Goal: Communication & Community: Answer question/provide support

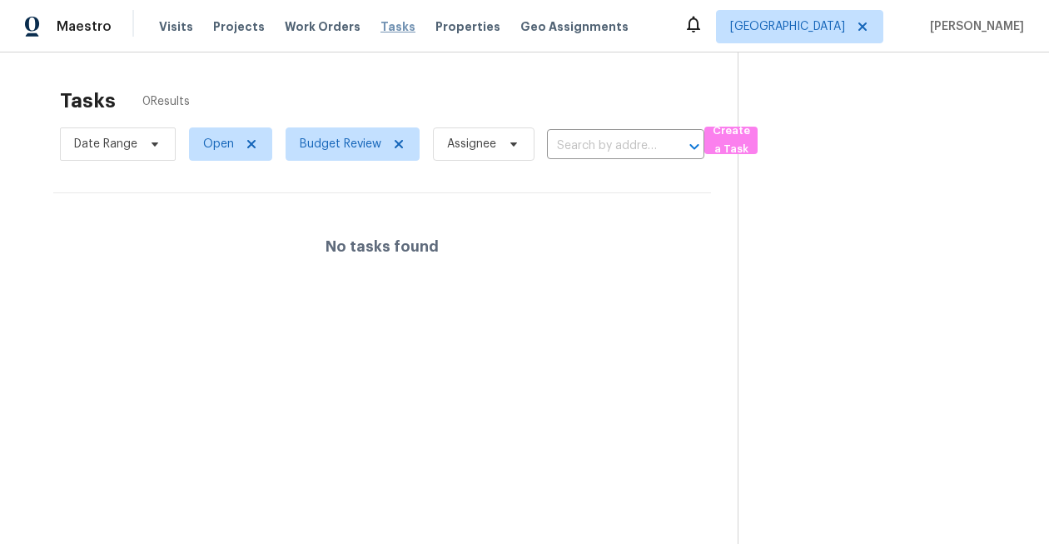
click at [387, 25] on span "Tasks" at bounding box center [398, 27] width 35 height 12
click at [381, 23] on span "Tasks" at bounding box center [398, 27] width 35 height 12
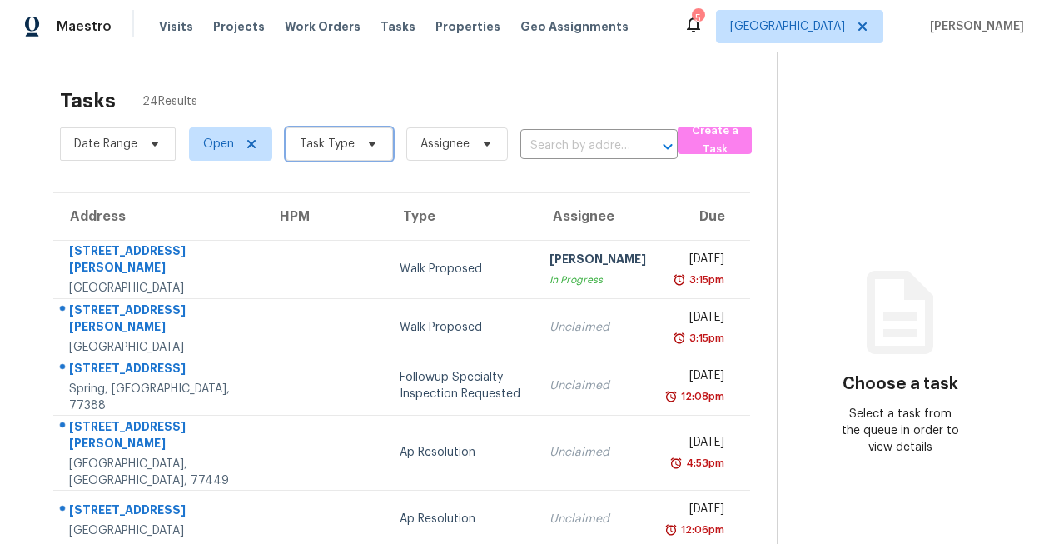
click at [354, 136] on span "Task Type" at bounding box center [339, 143] width 107 height 33
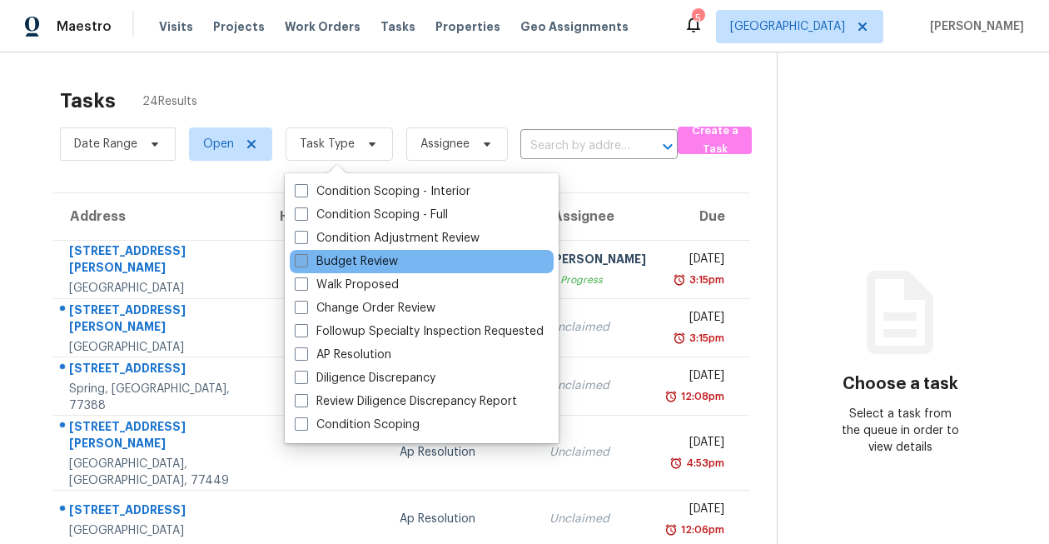
click at [371, 262] on label "Budget Review" at bounding box center [346, 261] width 103 height 17
click at [306, 262] on input "Budget Review" at bounding box center [300, 258] width 11 height 11
checkbox input "true"
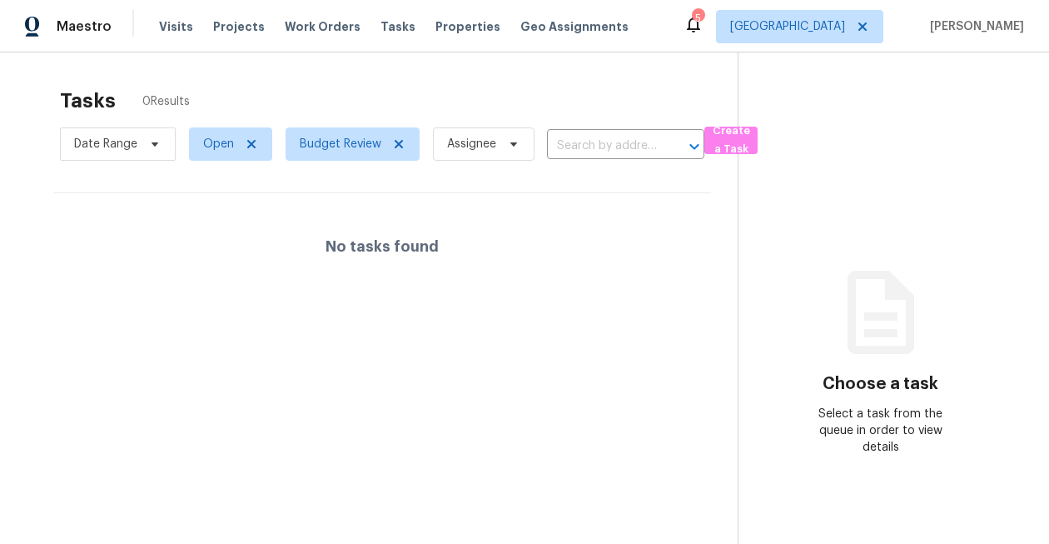
click at [397, 63] on div "Tasks 0 Results Date Range Open Budget Review Assignee ​ Create a Task No tasks…" at bounding box center [524, 324] width 1049 height 544
click at [700, 29] on icon at bounding box center [693, 25] width 13 height 17
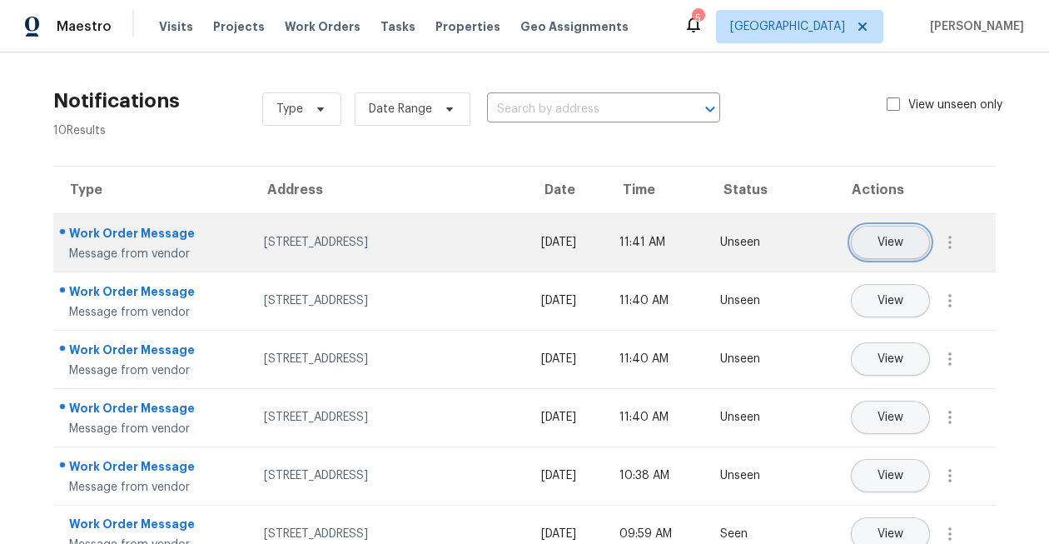
click at [879, 237] on span "View" at bounding box center [891, 243] width 26 height 12
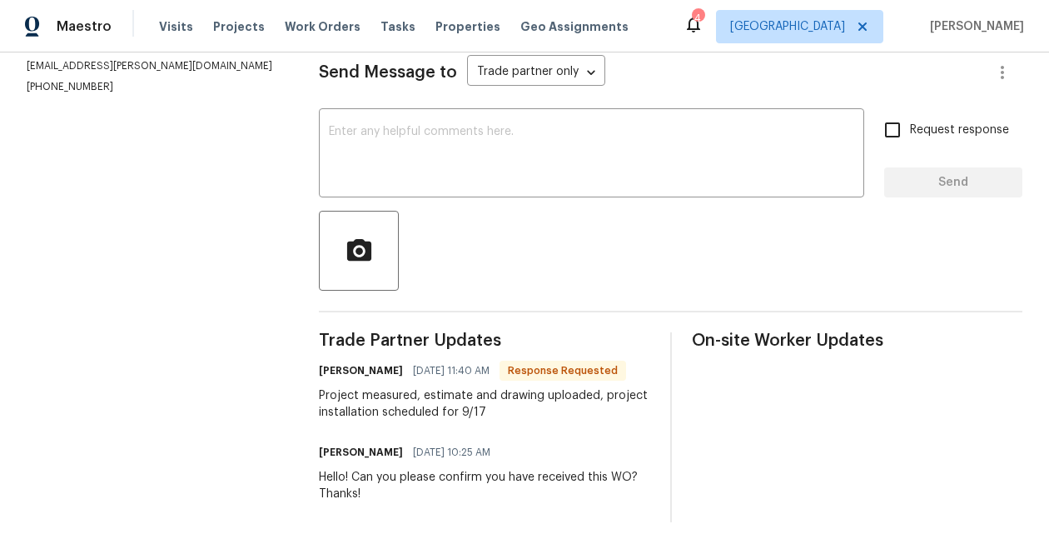
scroll to position [238, 0]
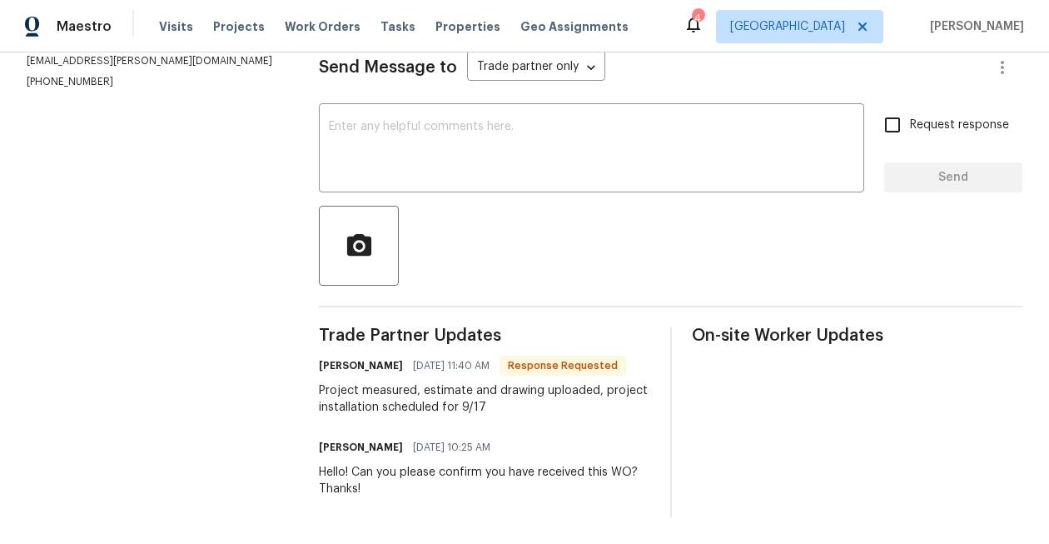
click at [561, 100] on div "Send Message to Trade partner only Trade partner only ​ x ​ Request response Se…" at bounding box center [671, 272] width 704 height 490
click at [557, 110] on div "x ​" at bounding box center [592, 149] width 546 height 85
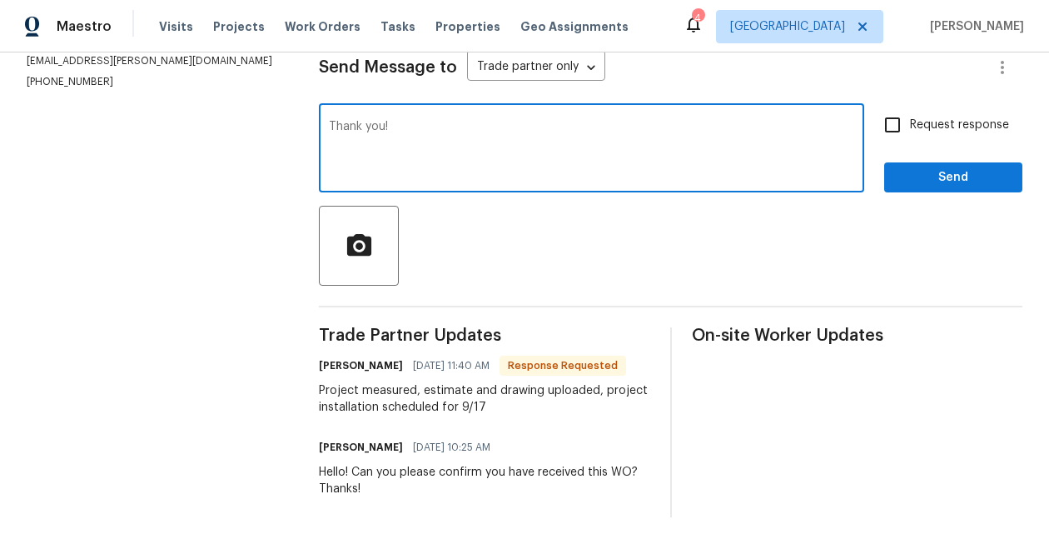
type textarea "Thank you!"
click at [959, 177] on span "Send" at bounding box center [954, 177] width 112 height 21
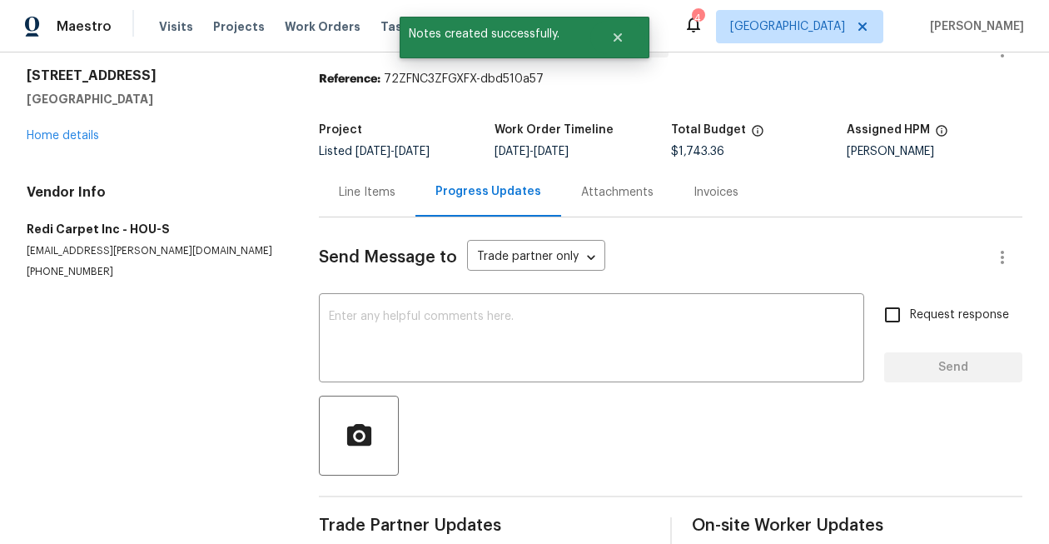
scroll to position [6, 0]
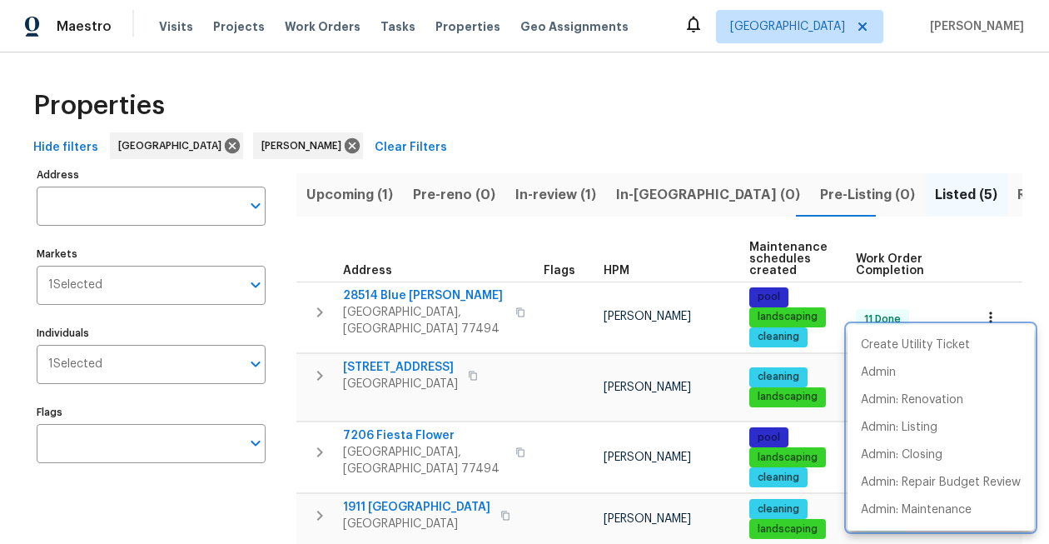
click at [456, 135] on div at bounding box center [524, 272] width 1049 height 544
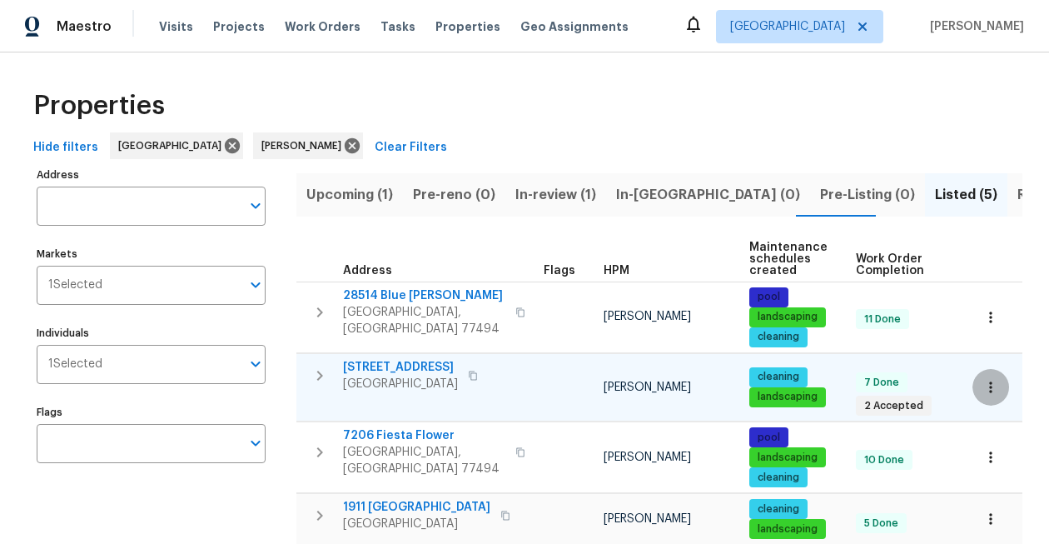
click at [984, 381] on icon "button" at bounding box center [991, 387] width 17 height 17
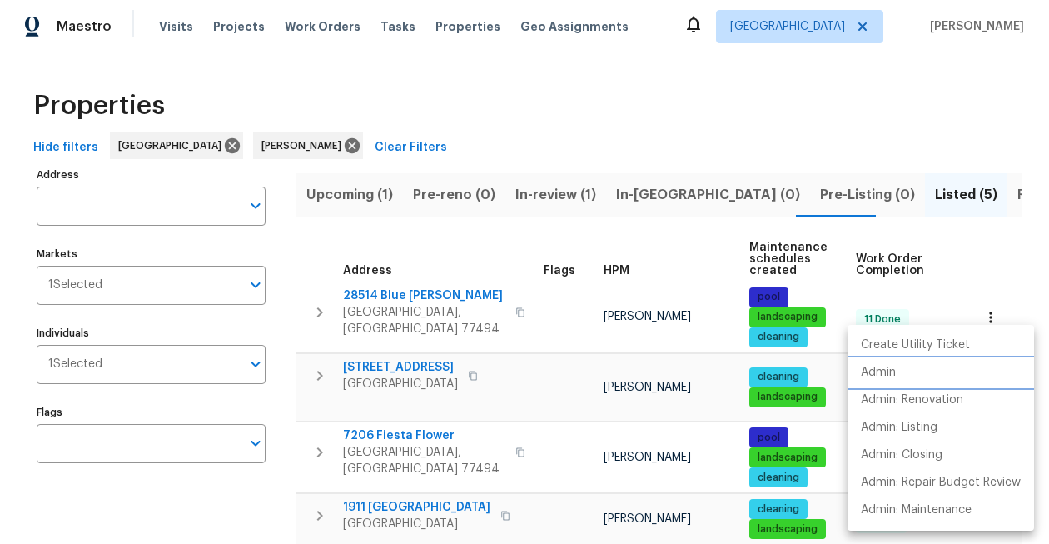
click at [914, 372] on li "Admin" at bounding box center [941, 372] width 187 height 27
